Goal: Task Accomplishment & Management: Use online tool/utility

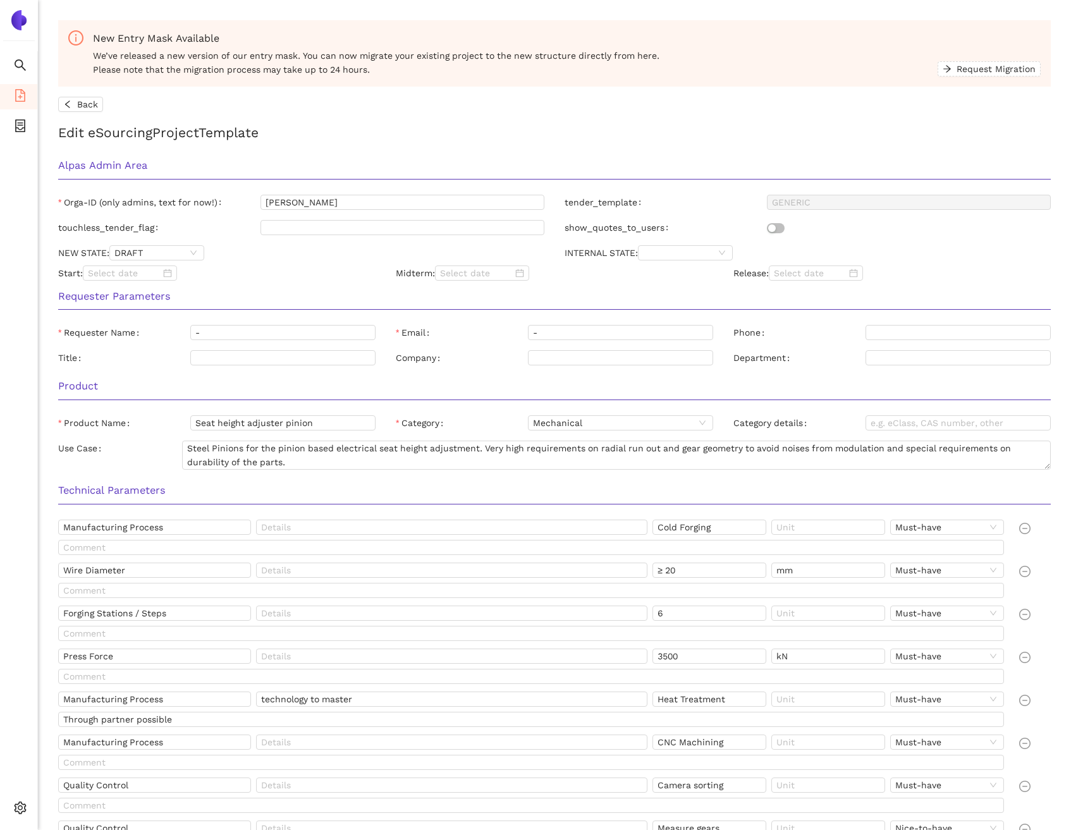
scroll to position [537, 0]
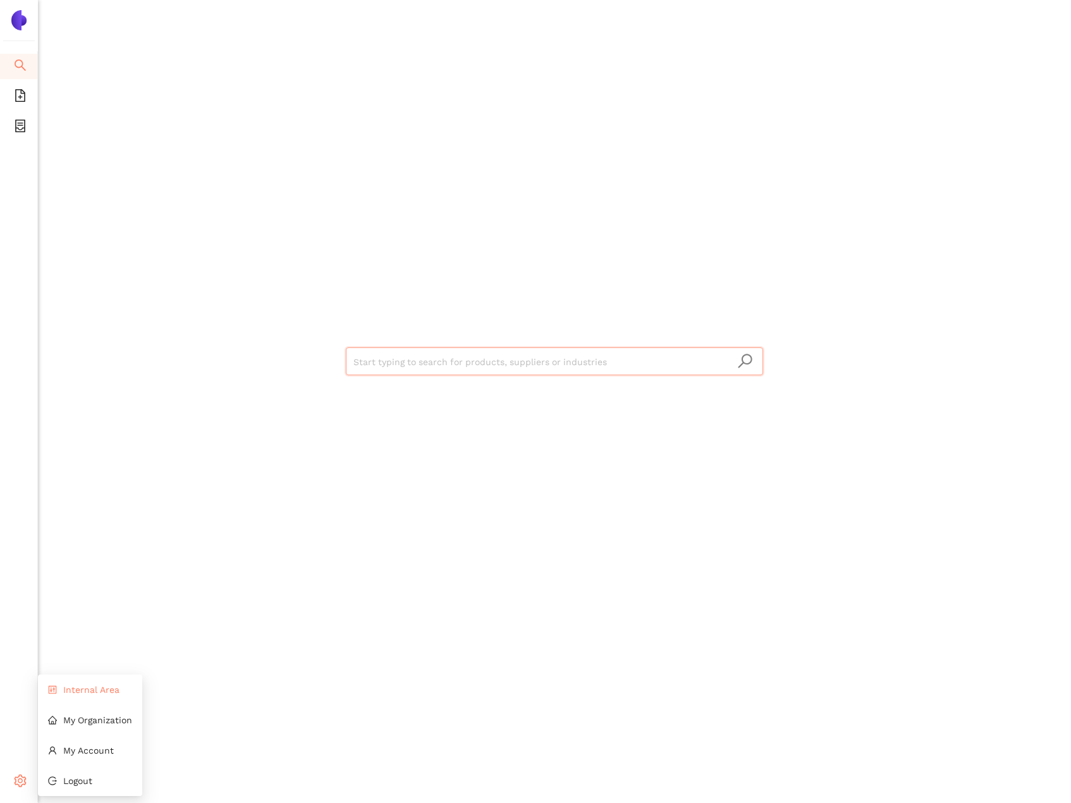
click at [92, 690] on span "Internal Area" at bounding box center [91, 689] width 56 height 10
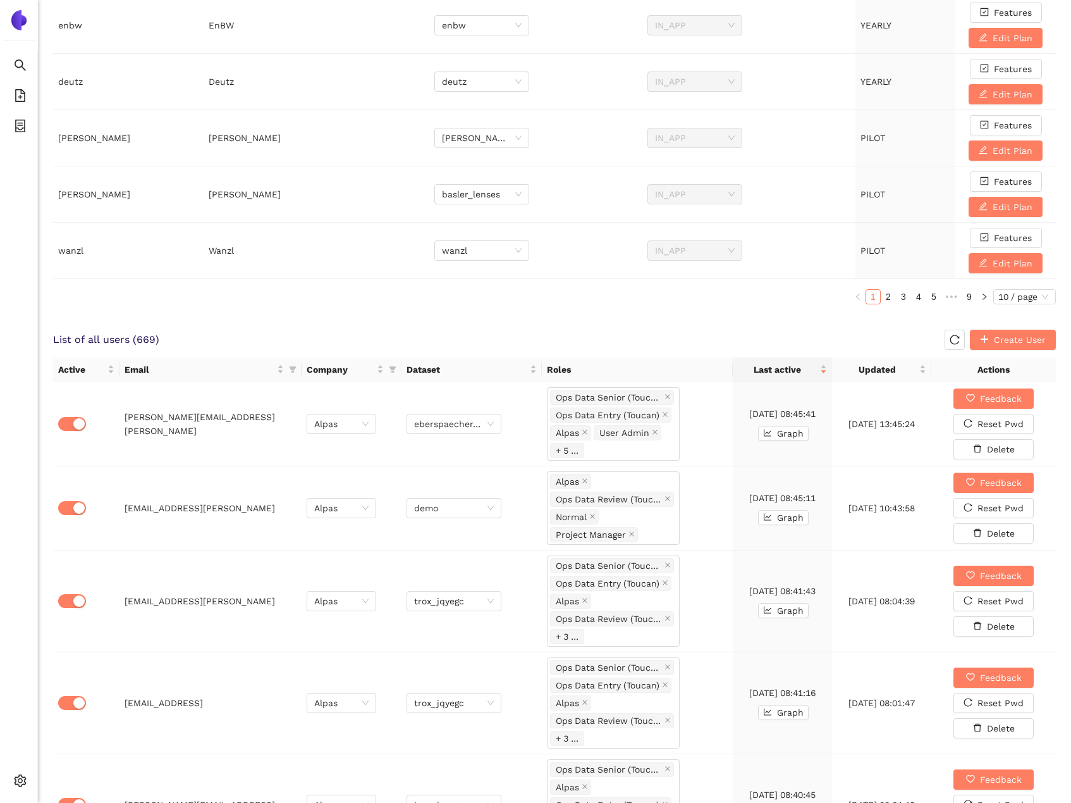
scroll to position [509, 0]
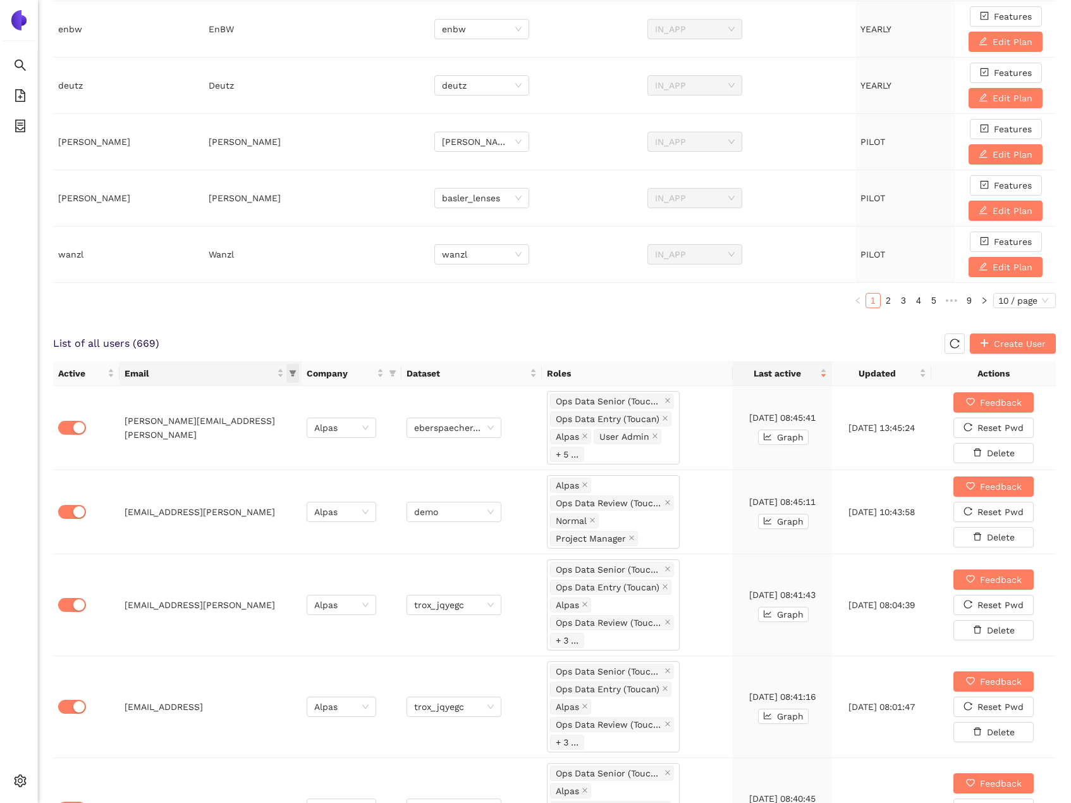
click at [294, 374] on icon "filter" at bounding box center [293, 373] width 8 height 8
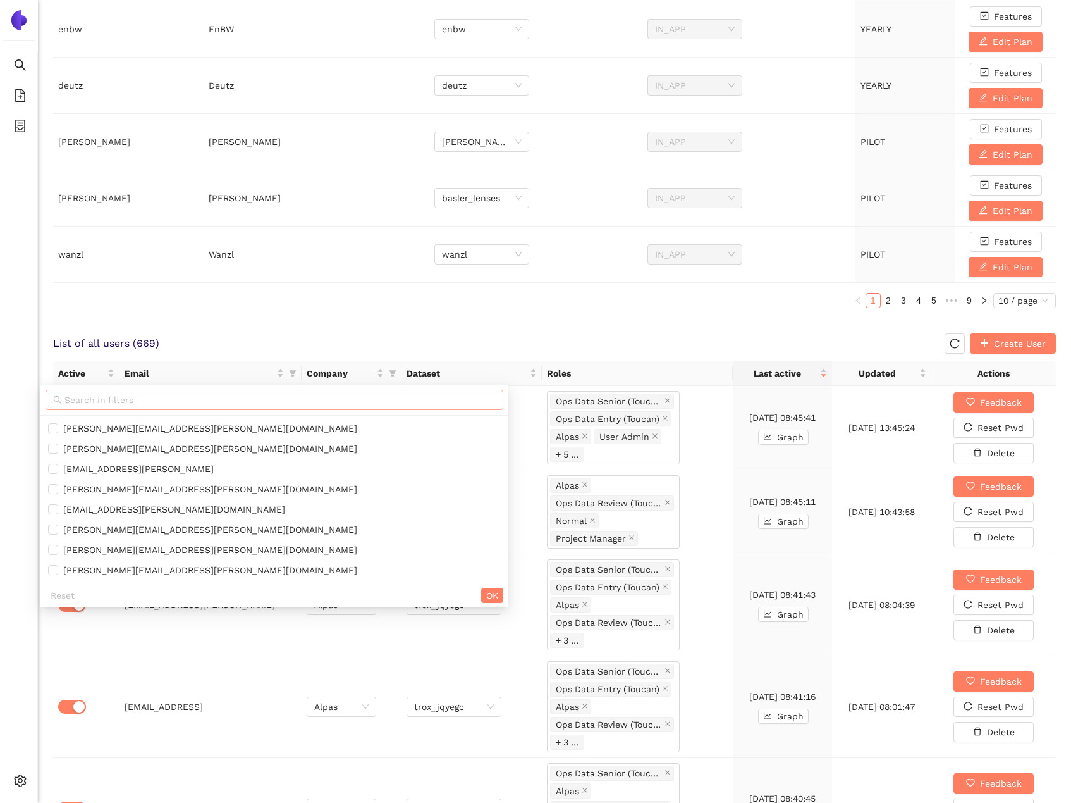
click at [263, 395] on input "text" at bounding box center [280, 400] width 431 height 14
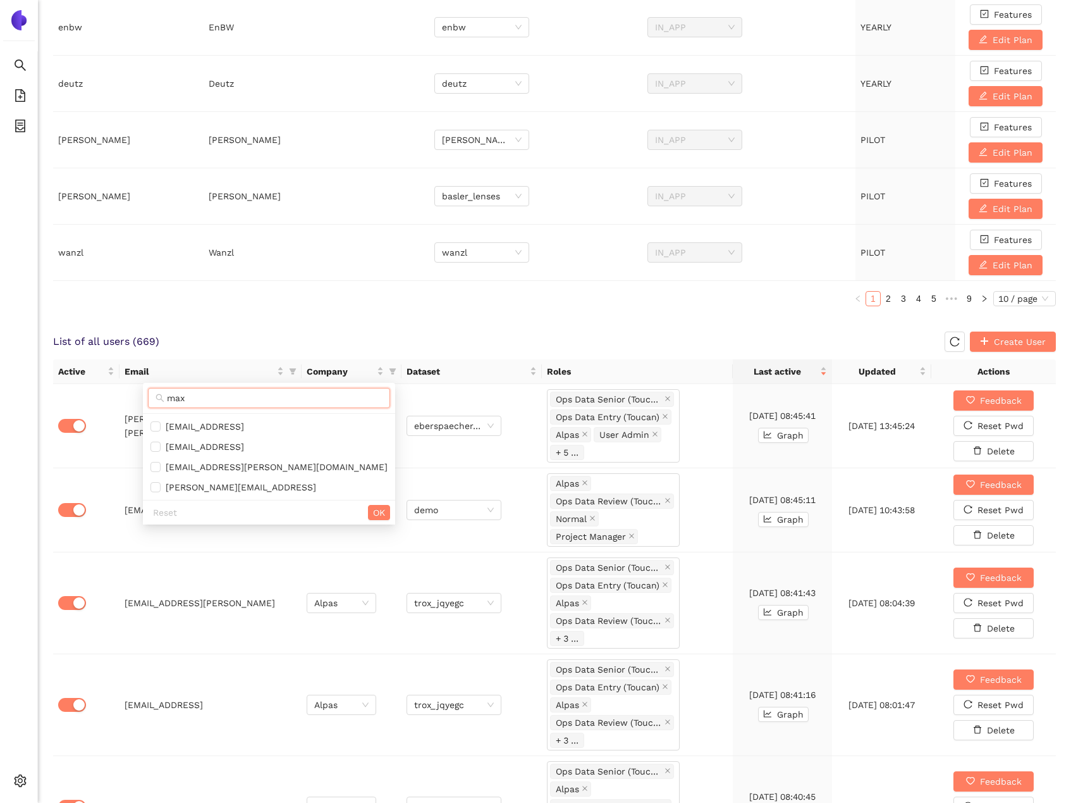
scroll to position [512, 0]
type input "max"
click at [238, 448] on span "[EMAIL_ADDRESS]" at bounding box center [269, 446] width 237 height 14
checkbox input "true"
click at [373, 511] on span "OK" at bounding box center [379, 512] width 12 height 14
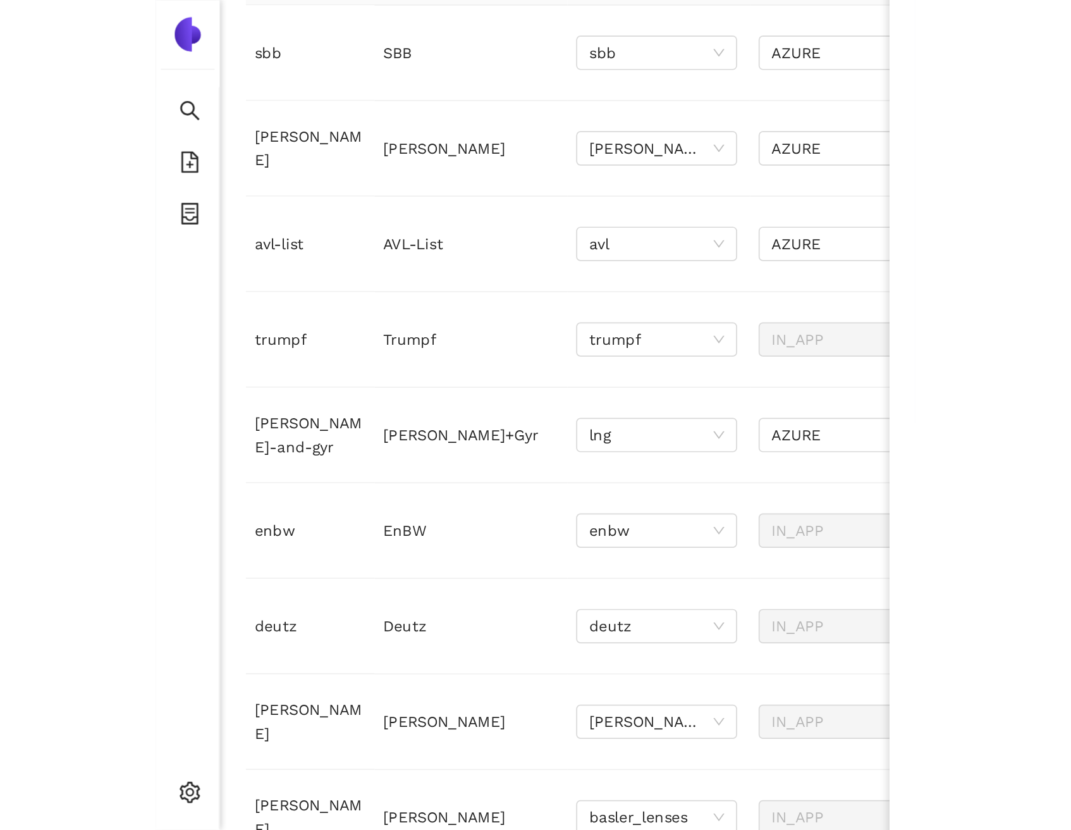
scroll to position [213, 0]
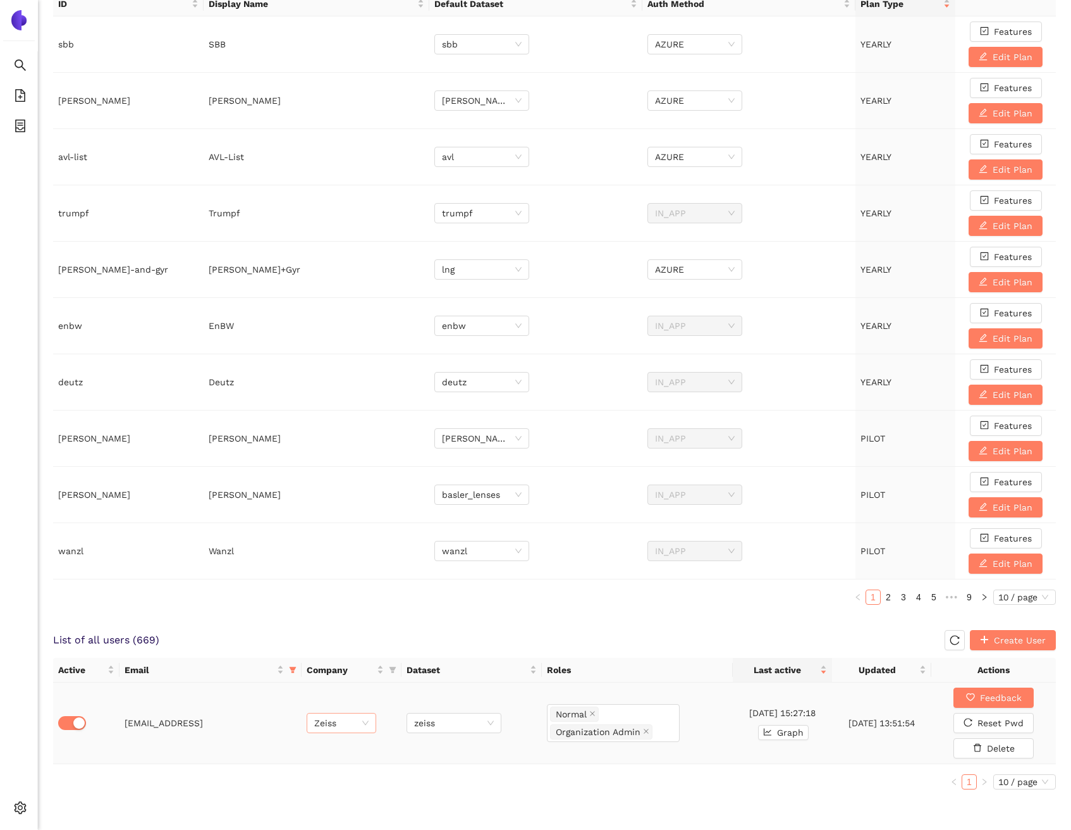
click at [343, 720] on span "Zeiss" at bounding box center [341, 722] width 54 height 19
type input "rolls"
click at [349, 774] on div "Rolls Royce" at bounding box center [341, 768] width 54 height 14
click at [450, 727] on span "zeiss" at bounding box center [454, 722] width 80 height 19
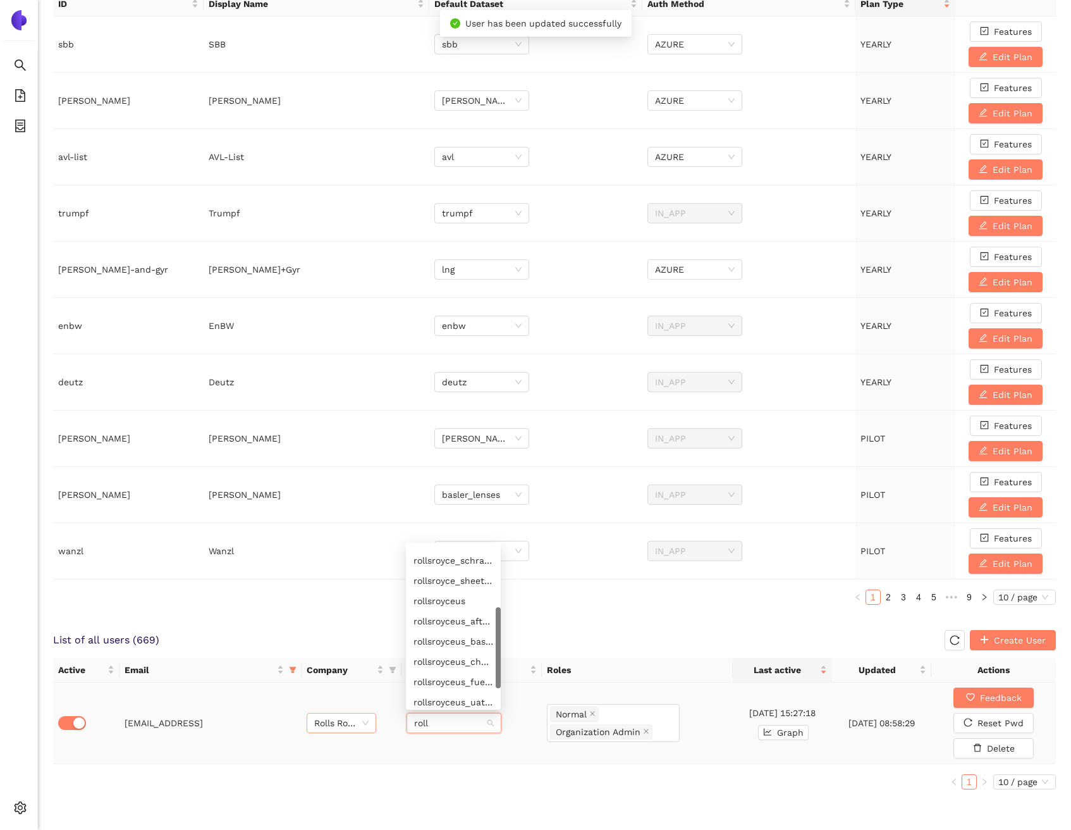
type input "rolls"
click at [449, 557] on div "rolls-royce" at bounding box center [454, 555] width 80 height 14
click at [402, 796] on div "Active Email Company Dataset Roles Last active Updated Actions [EMAIL_ADDRESS] …" at bounding box center [554, 729] width 1003 height 142
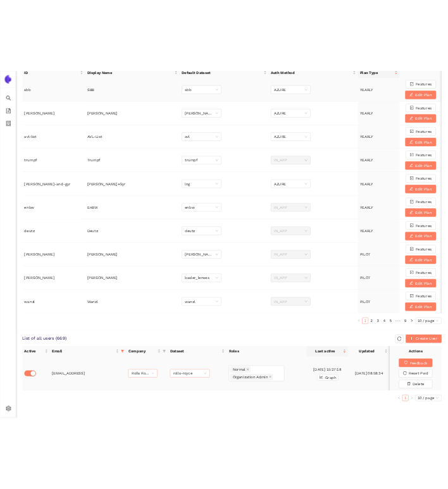
scroll to position [212, 0]
